Goal: Information Seeking & Learning: Check status

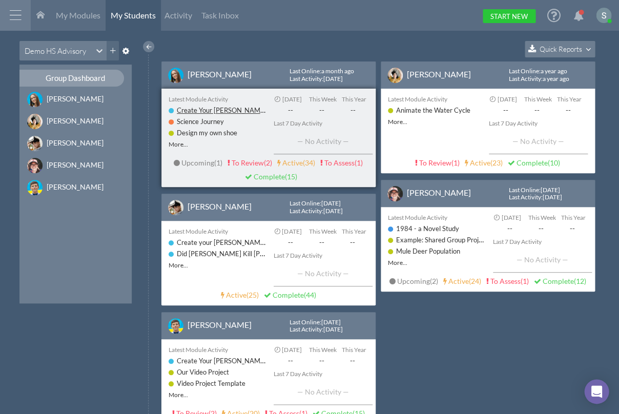
click at [225, 112] on link "Create Your [PERSON_NAME] Talk-----" at bounding box center [235, 110] width 116 height 9
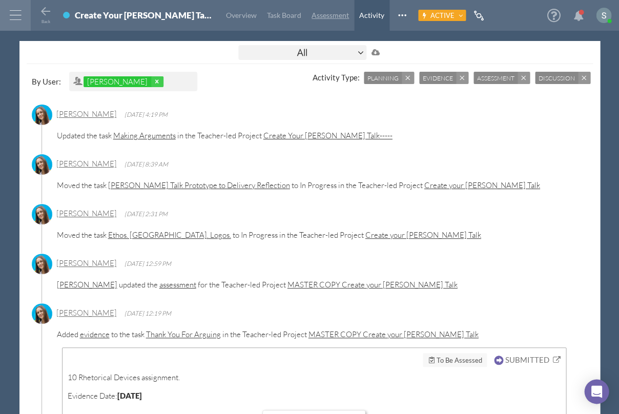
click at [311, 18] on span "Assessment" at bounding box center [329, 15] width 37 height 9
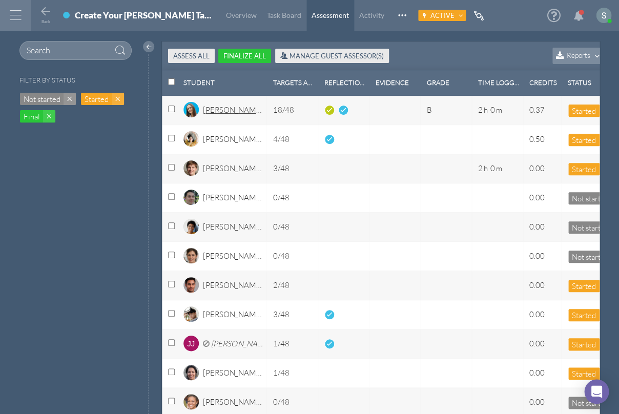
click at [222, 111] on div "[PERSON_NAME]" at bounding box center [232, 113] width 59 height 17
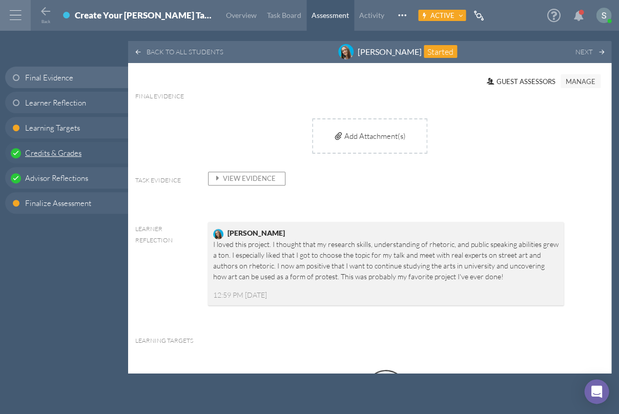
click at [68, 154] on span "Credits & Grades" at bounding box center [53, 153] width 56 height 11
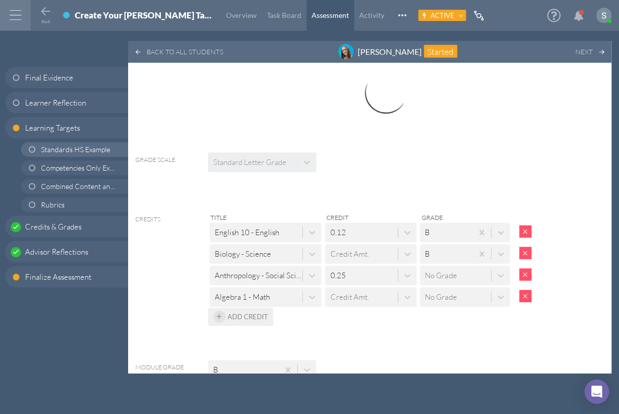
scroll to position [645, 0]
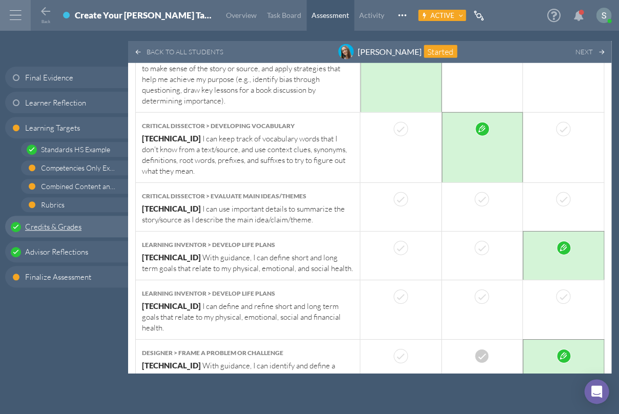
click at [62, 228] on span "Credits & Grades" at bounding box center [53, 226] width 56 height 11
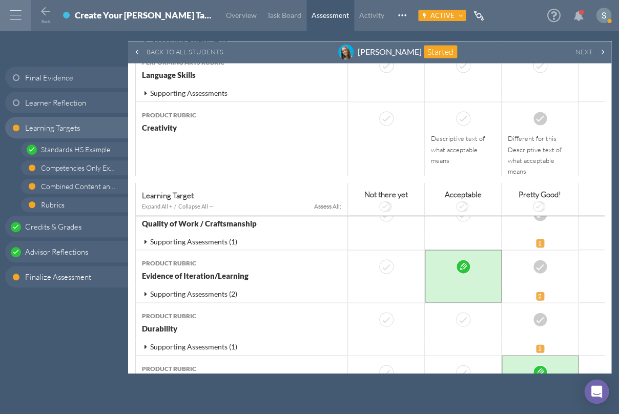
scroll to position [4121, 0]
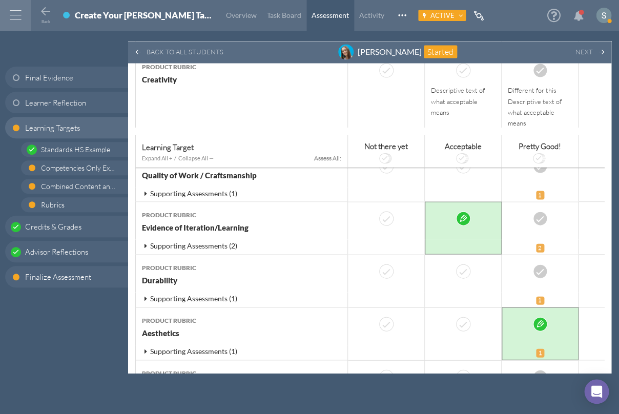
click at [550, 14] on icon at bounding box center [553, 15] width 13 height 15
